Goal: Navigation & Orientation: Find specific page/section

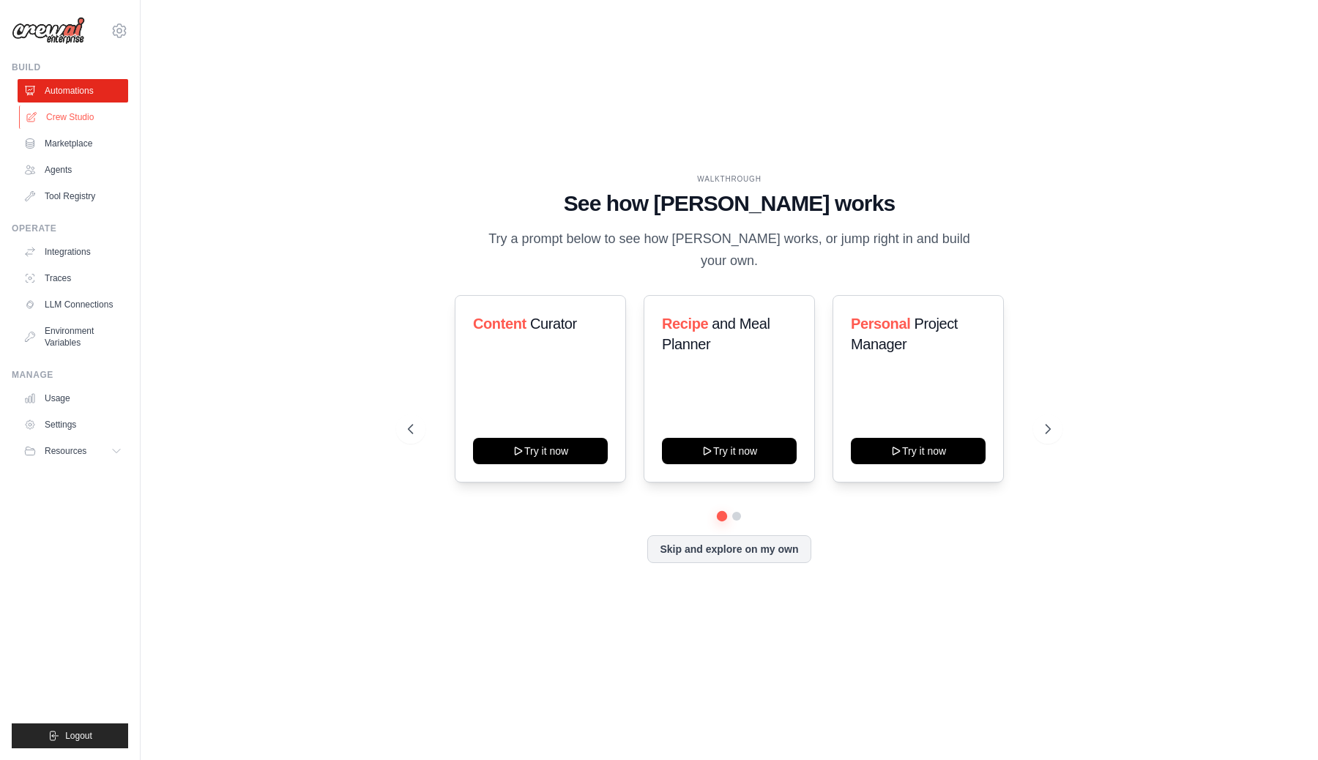
click at [100, 122] on link "Crew Studio" at bounding box center [74, 116] width 111 height 23
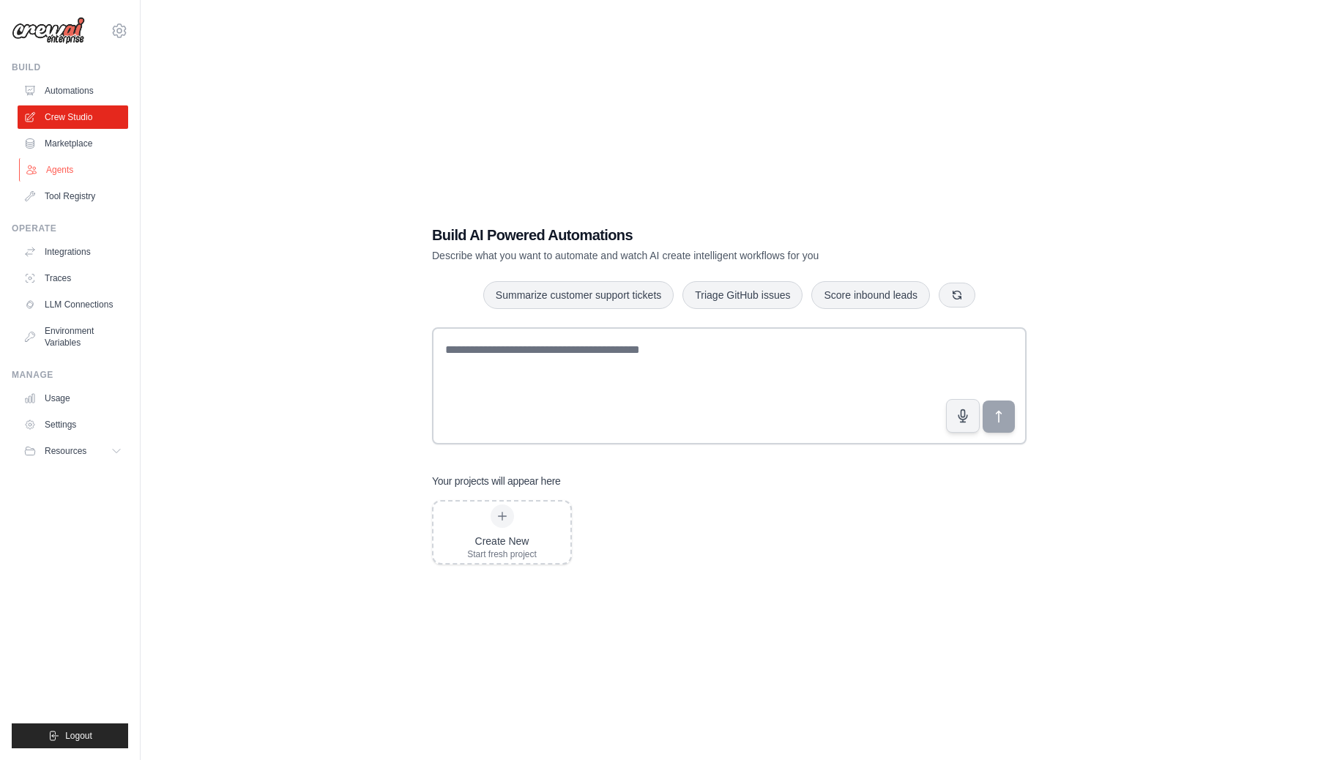
click at [91, 162] on link "Agents" at bounding box center [74, 169] width 111 height 23
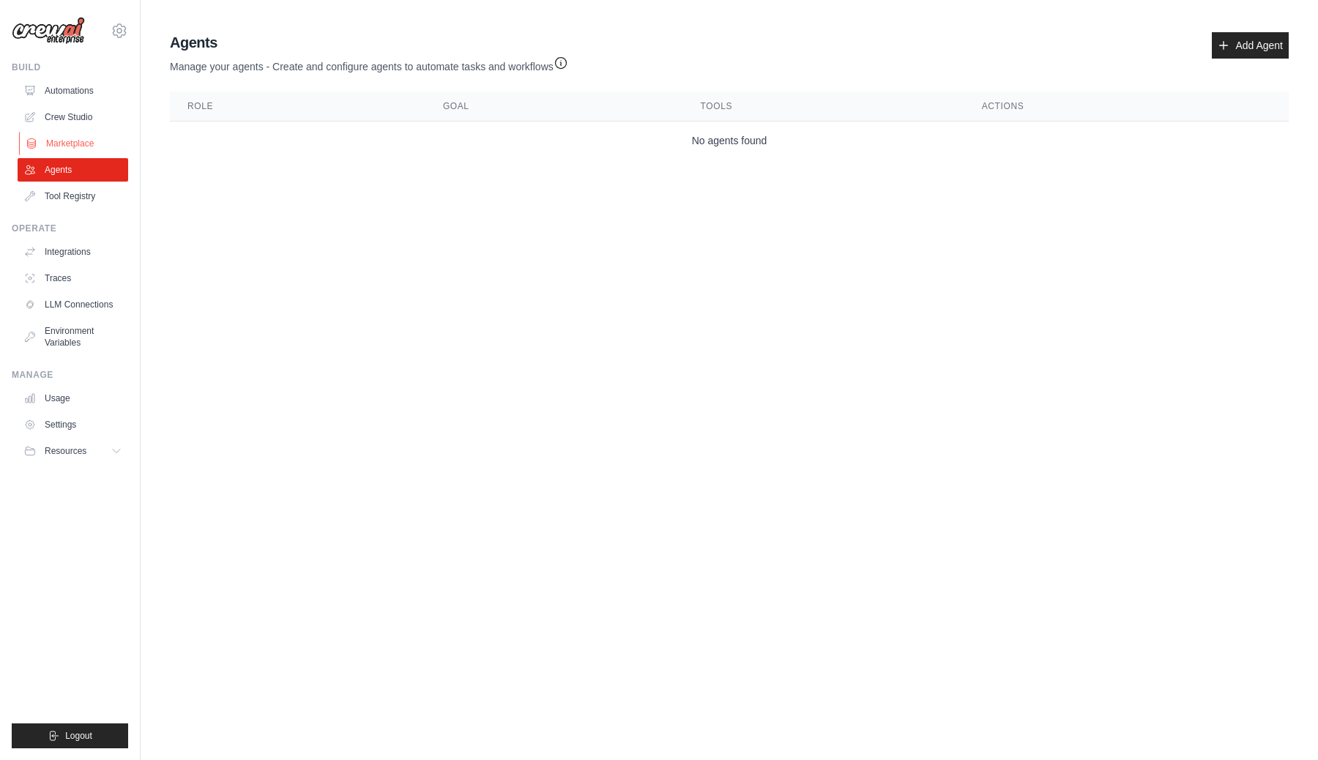
click at [94, 143] on link "Marketplace" at bounding box center [74, 143] width 111 height 23
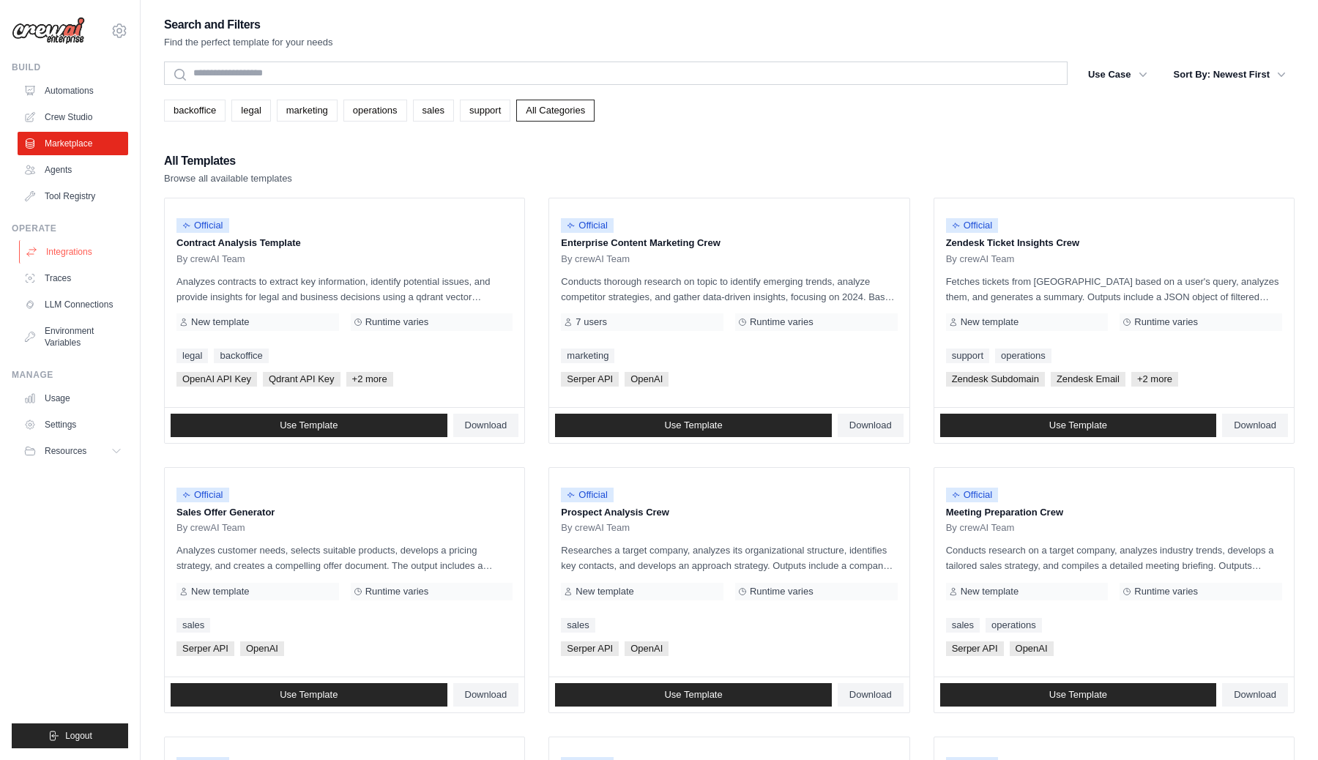
click at [100, 252] on link "Integrations" at bounding box center [74, 251] width 111 height 23
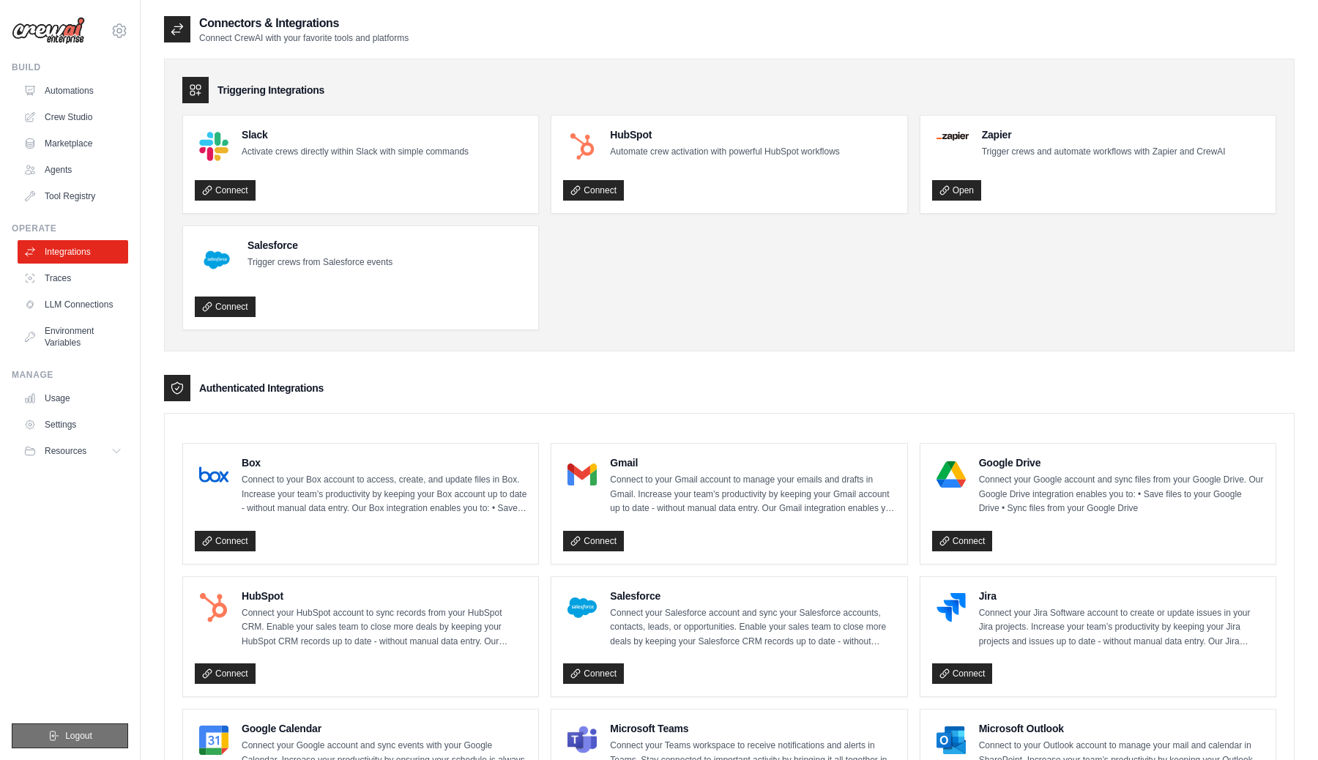
click at [104, 735] on button "Logout" at bounding box center [70, 736] width 116 height 25
